Goal: Find specific page/section: Find specific page/section

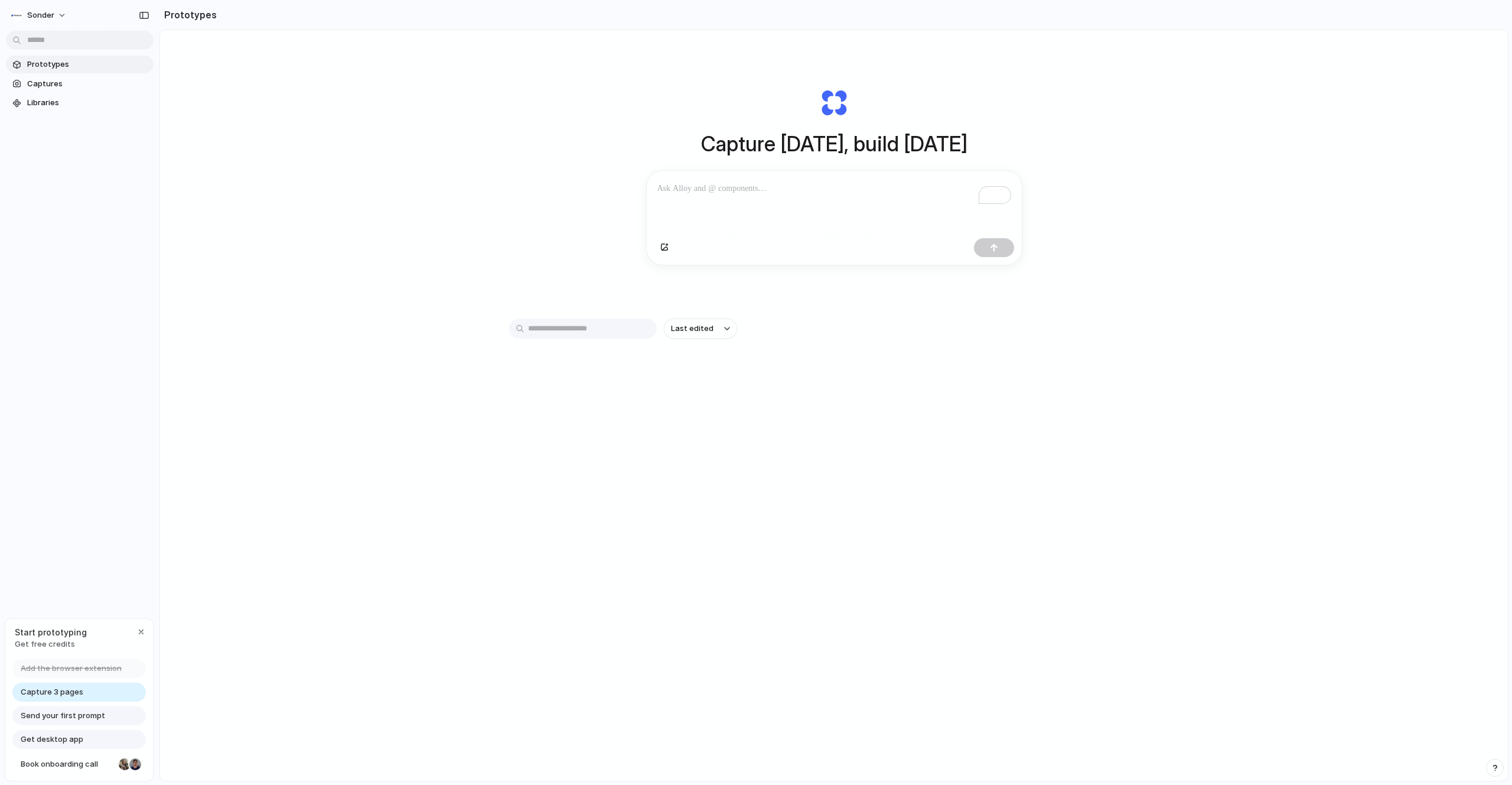
click at [688, 185] on p "To enrich screen reader interactions, please activate Accessibility in Grammarl…" at bounding box center [834, 188] width 354 height 14
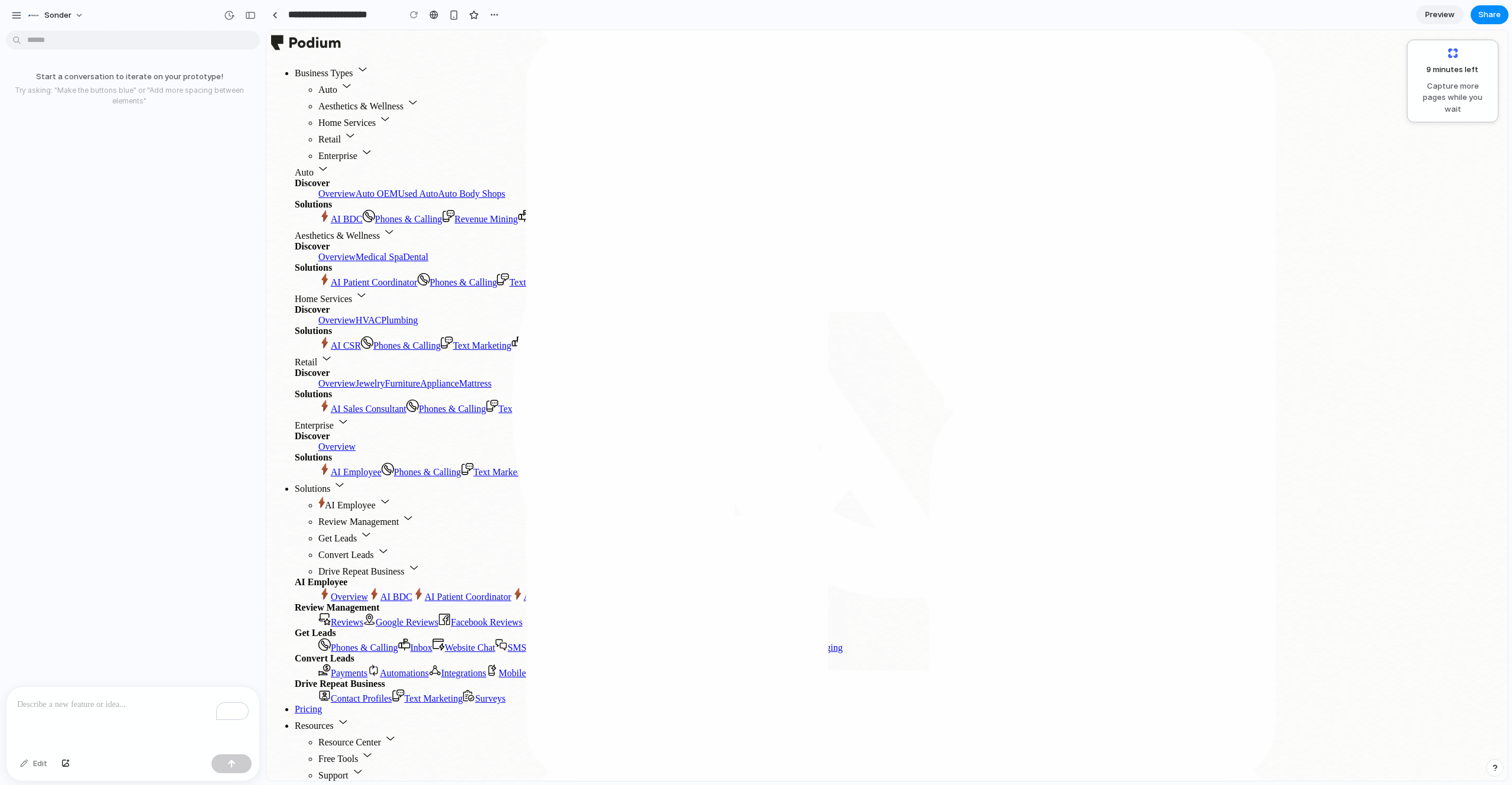
click at [1433, 18] on span "Preview" at bounding box center [1440, 15] width 29 height 12
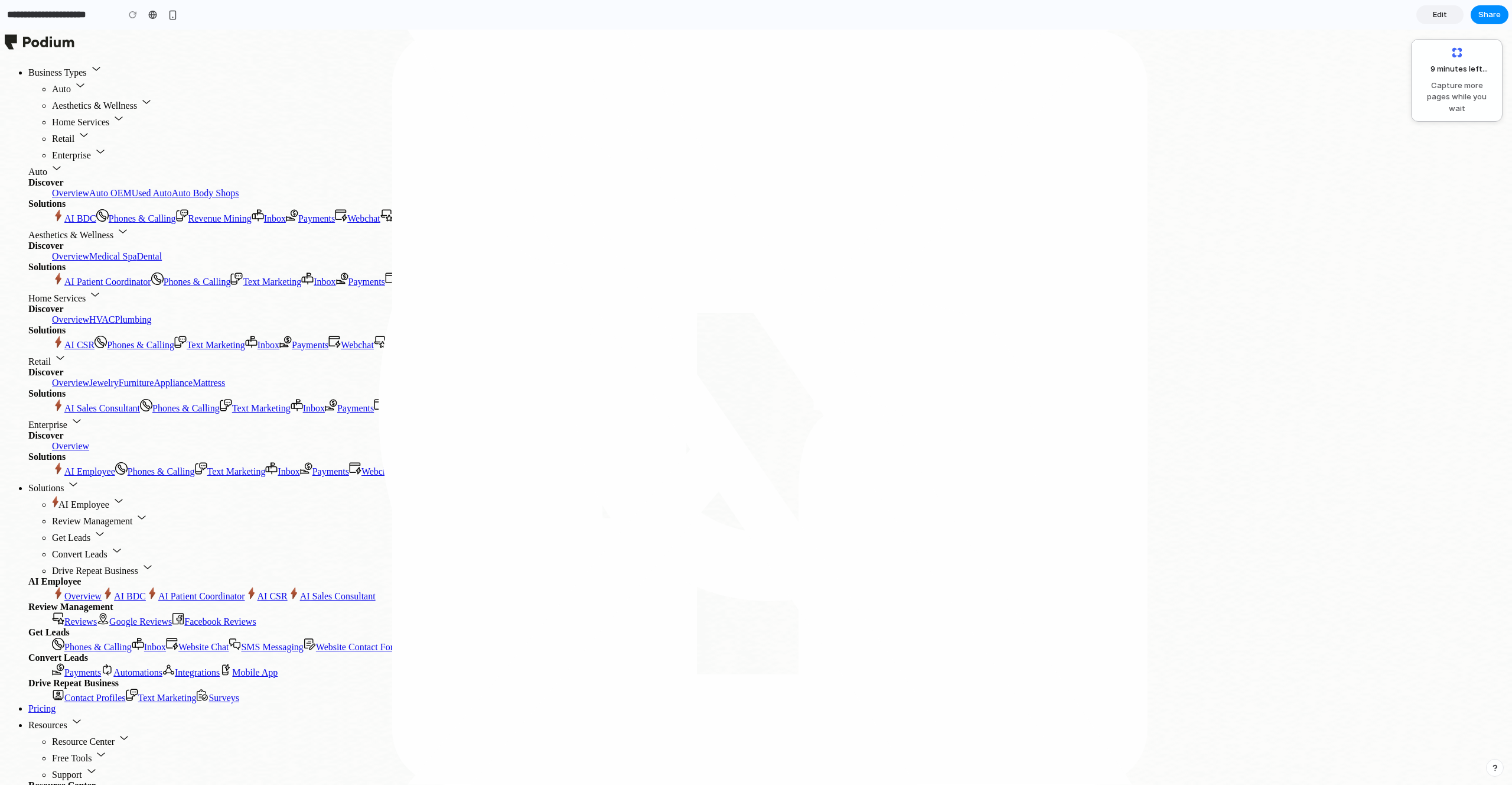
click at [1449, 15] on link "Edit" at bounding box center [1440, 15] width 47 height 19
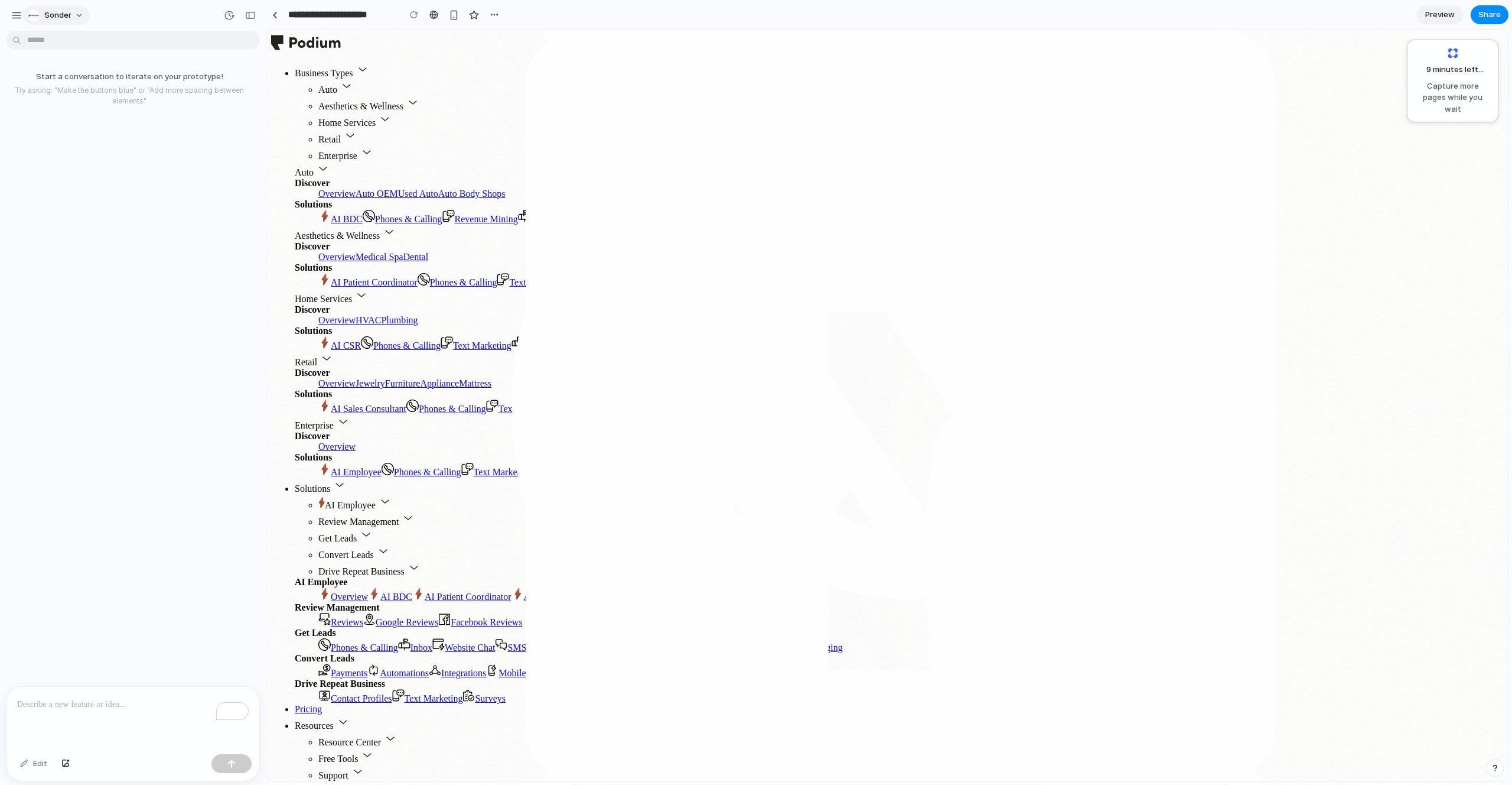
click at [61, 17] on span "sonder" at bounding box center [58, 15] width 27 height 12
click at [126, 663] on div "Settings Invite members Change theme Sign out" at bounding box center [162, 668] width 71 height 10
click at [13, 20] on div "button" at bounding box center [16, 15] width 10 height 10
click at [496, 14] on div "button" at bounding box center [494, 15] width 10 height 10
click at [496, 14] on div "Duplicate Delete" at bounding box center [756, 392] width 1512 height 785
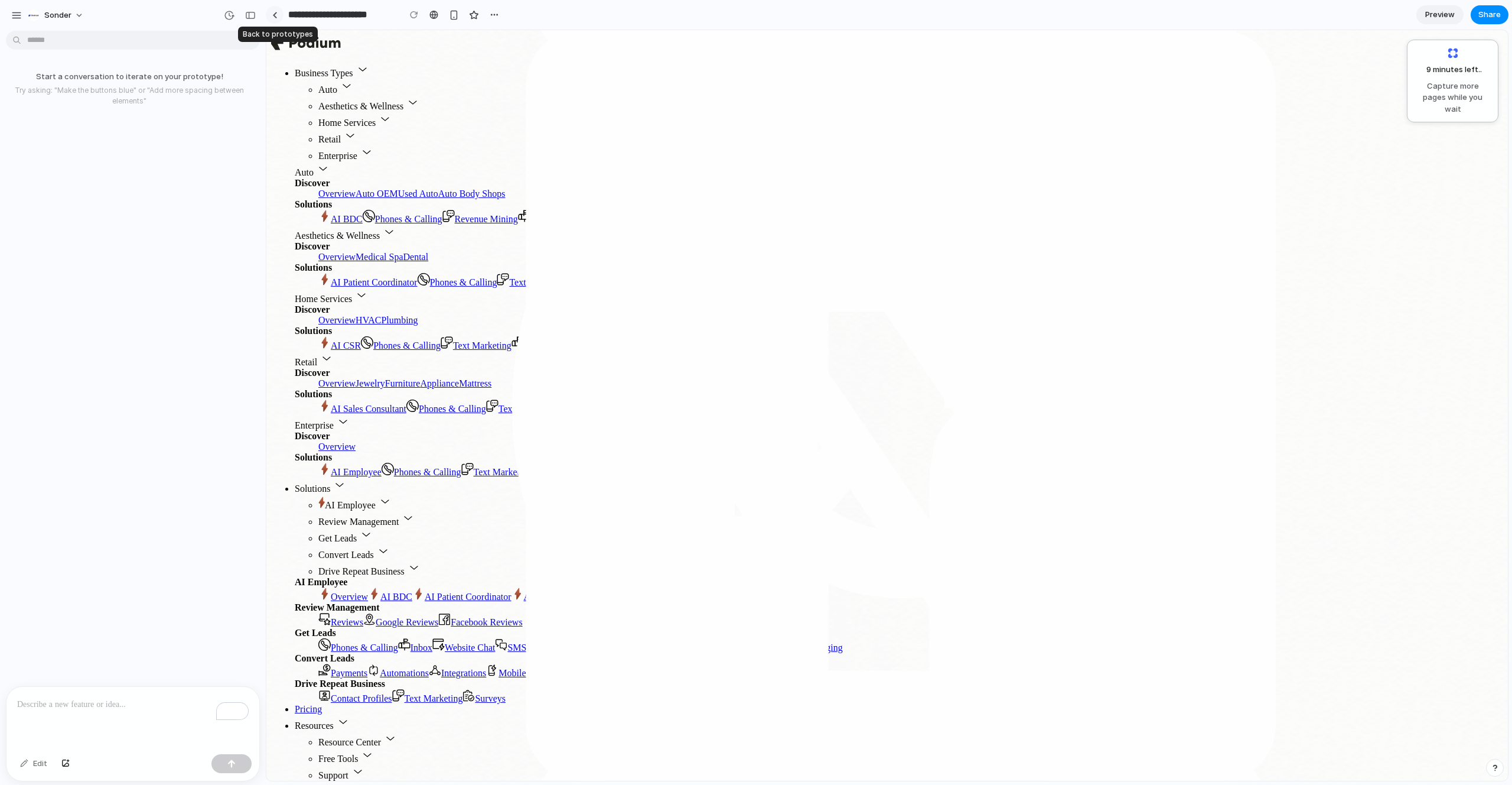
click at [281, 17] on link at bounding box center [274, 14] width 17 height 17
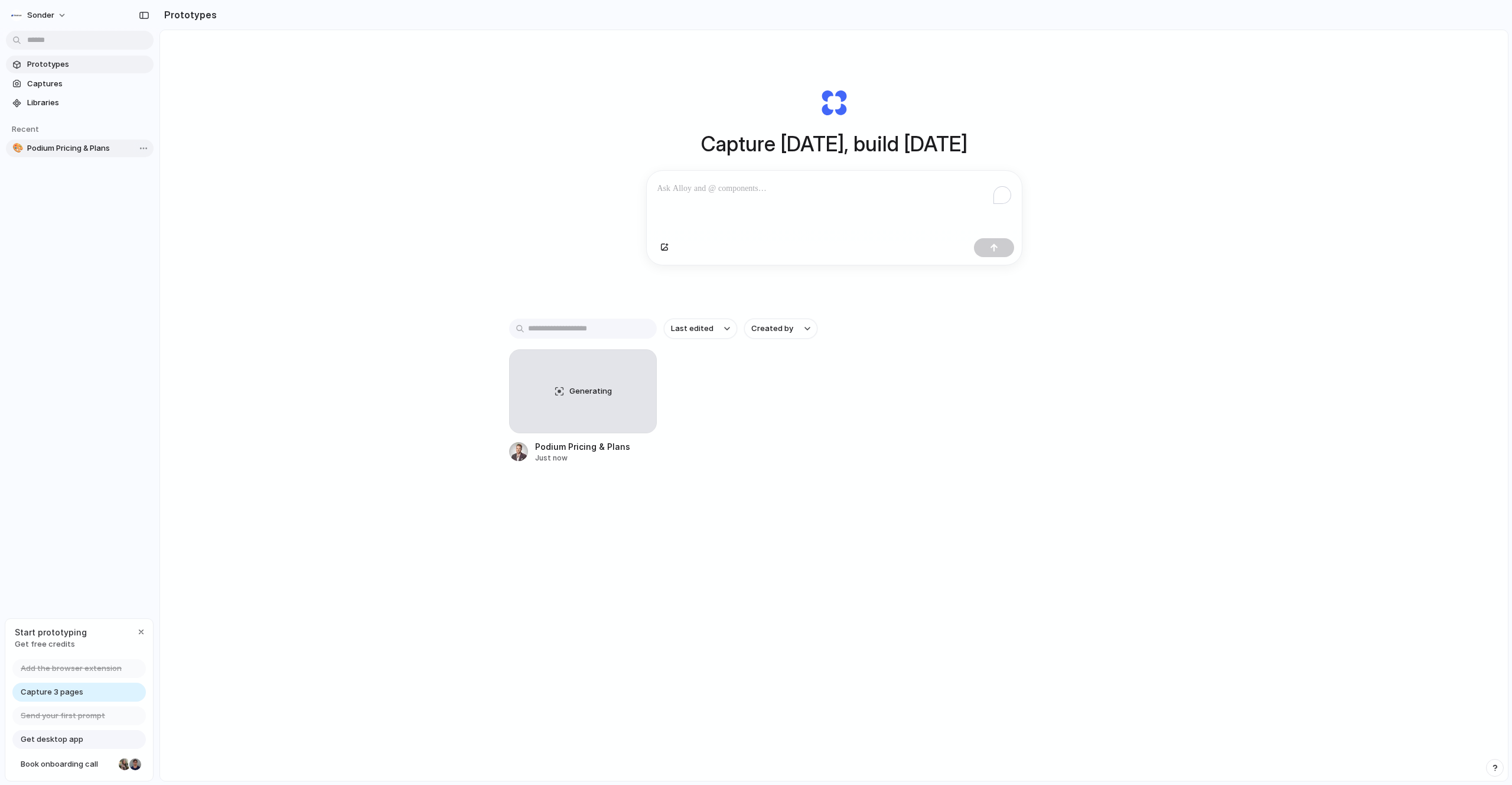
click at [86, 147] on span "Podium Pricing & Plans" at bounding box center [88, 148] width 122 height 12
